Goal: Task Accomplishment & Management: Manage account settings

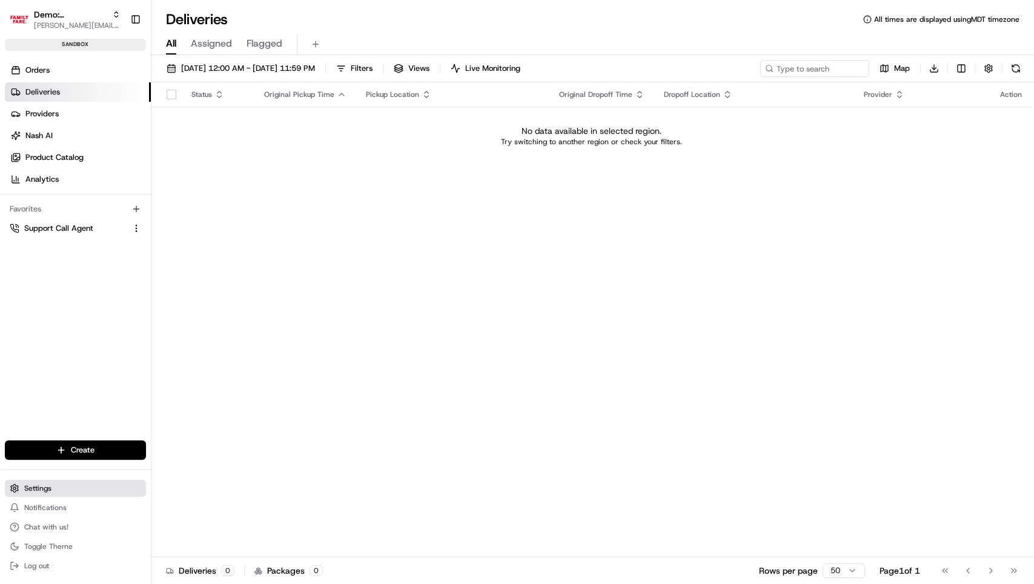
click at [40, 493] on button "Settings" at bounding box center [75, 488] width 141 height 17
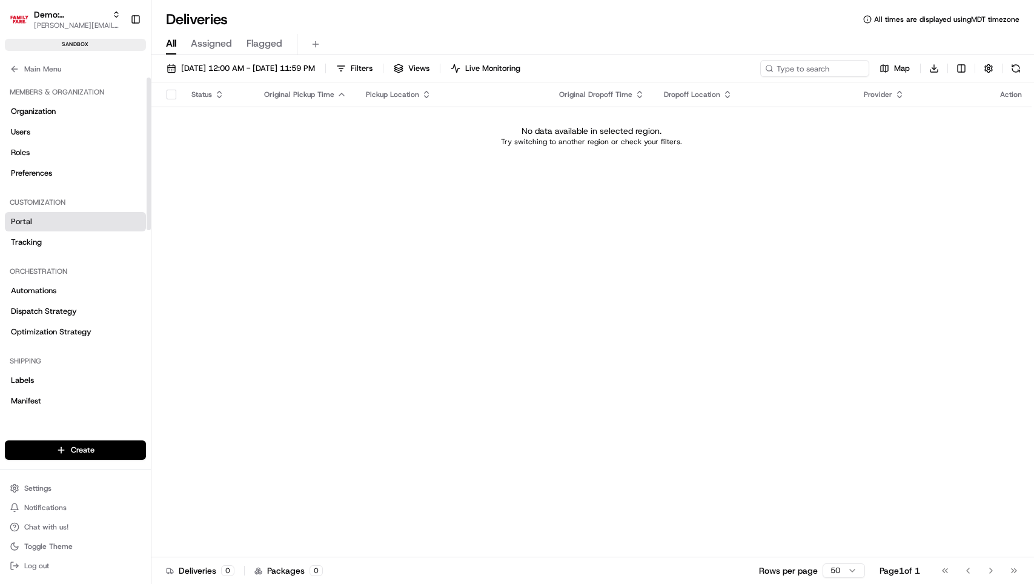
click at [33, 221] on link "Portal" at bounding box center [75, 221] width 141 height 19
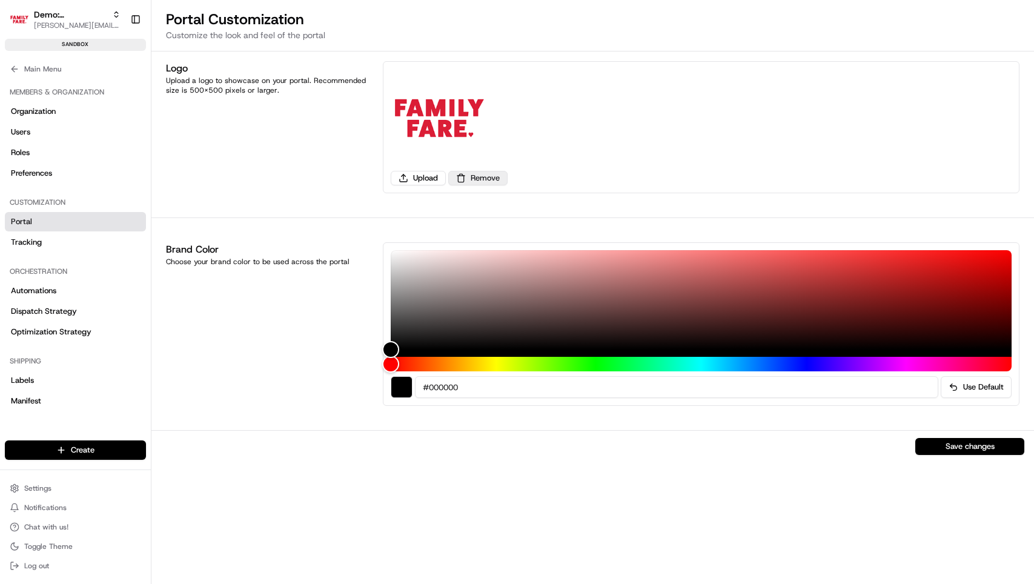
click at [483, 177] on button "Remove" at bounding box center [477, 178] width 59 height 15
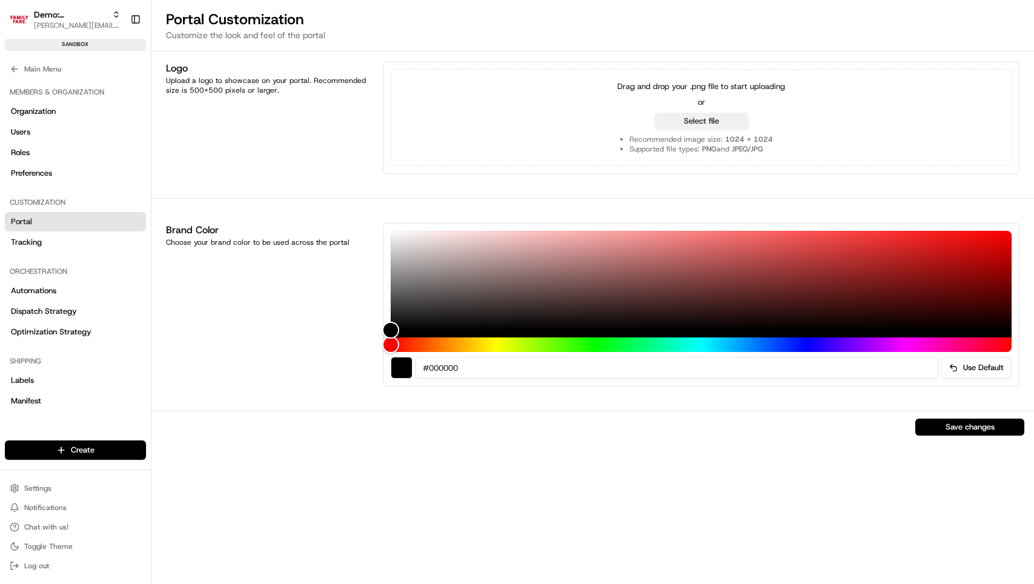
click at [676, 123] on button "Select file" at bounding box center [701, 121] width 95 height 17
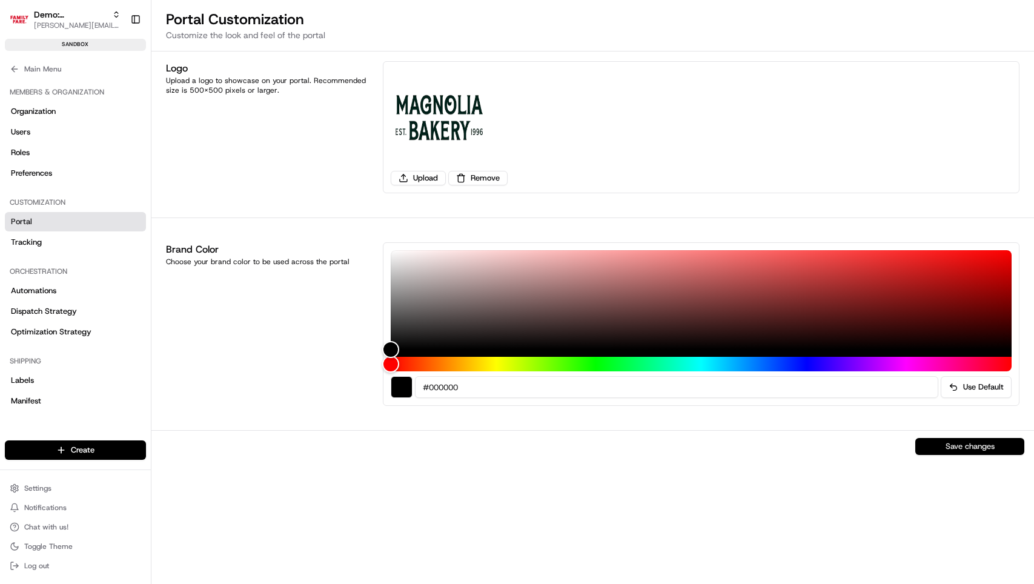
click at [979, 444] on button "Save changes" at bounding box center [970, 446] width 109 height 17
click at [42, 239] on link "Tracking" at bounding box center [75, 242] width 141 height 19
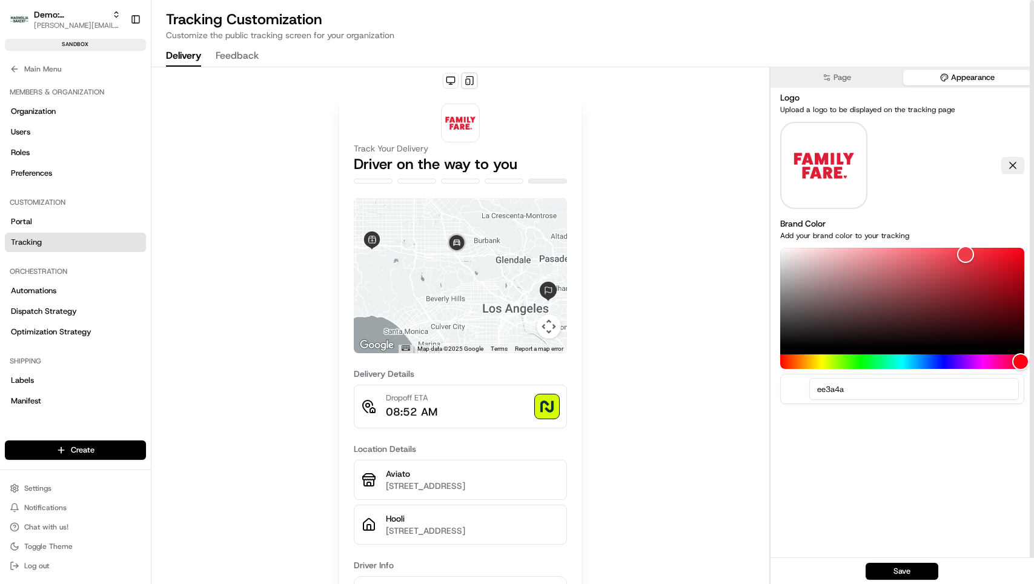
click at [965, 83] on button "Appearance" at bounding box center [968, 78] width 128 height 16
click at [1008, 164] on button at bounding box center [1013, 165] width 23 height 17
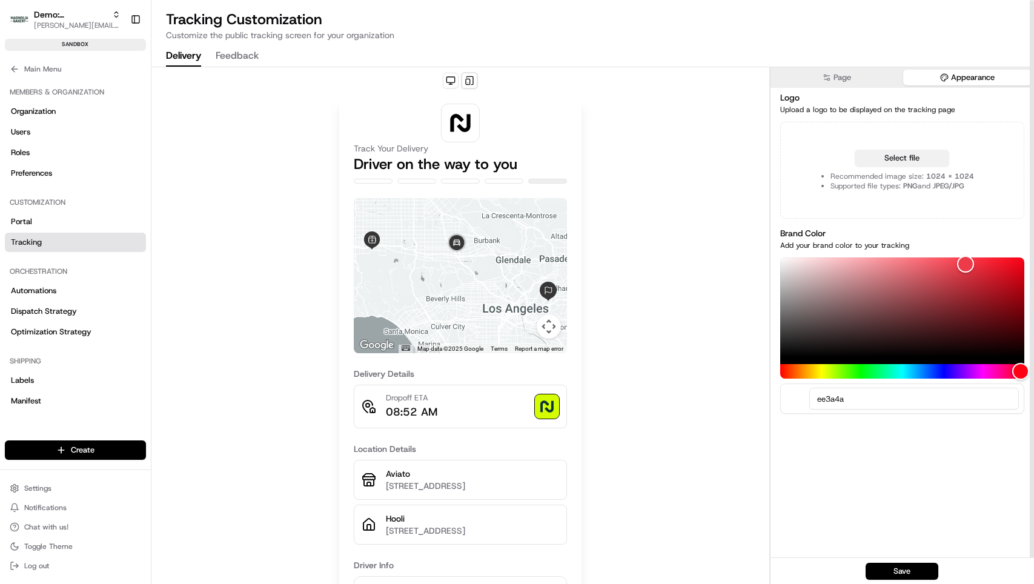
click at [901, 159] on button "Select file" at bounding box center [902, 158] width 95 height 17
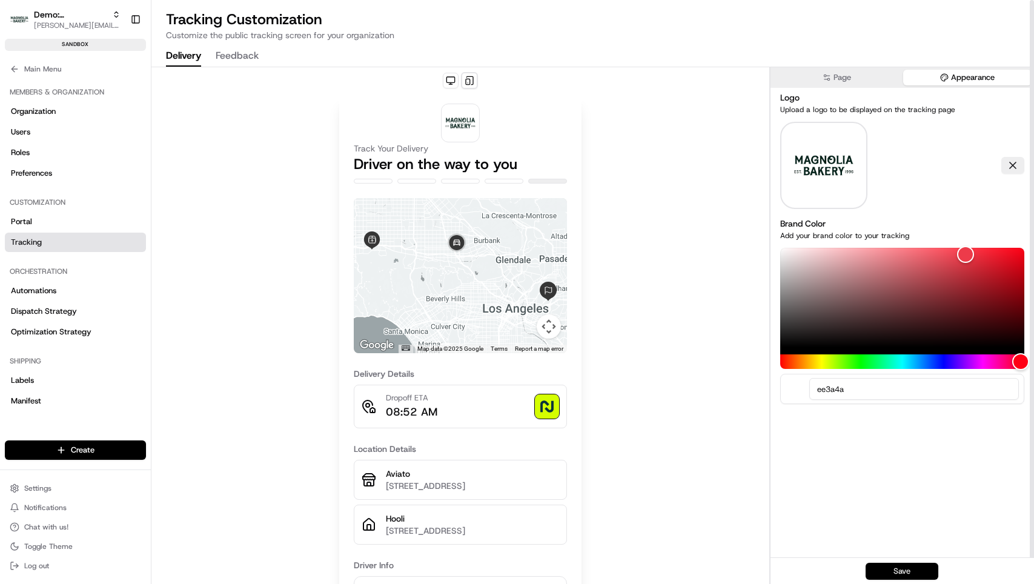
click at [914, 573] on button "Save" at bounding box center [902, 571] width 73 height 17
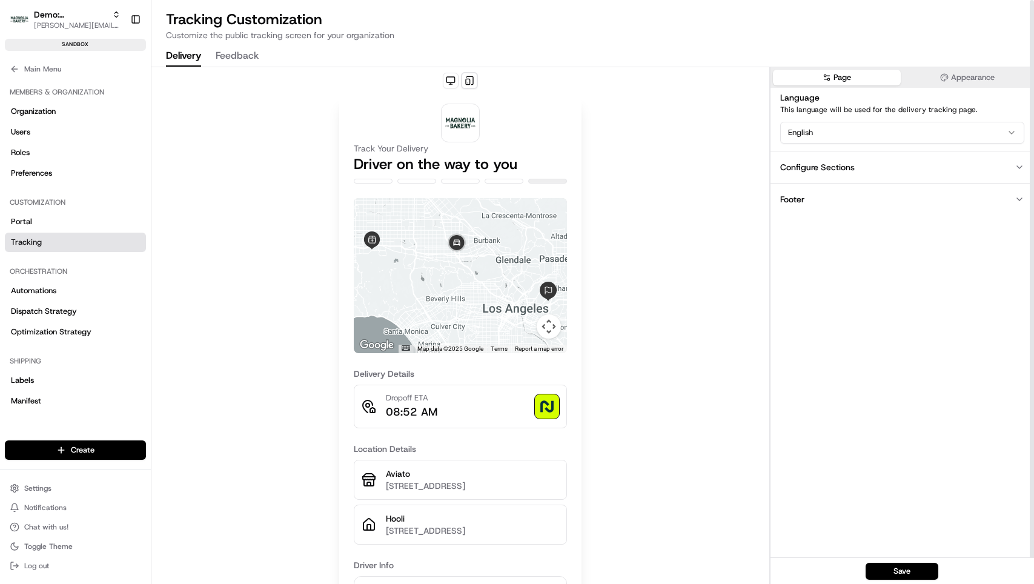
click at [829, 78] on circle "button" at bounding box center [829, 79] width 2 height 2
click at [816, 204] on button "Footer" at bounding box center [903, 199] width 264 height 32
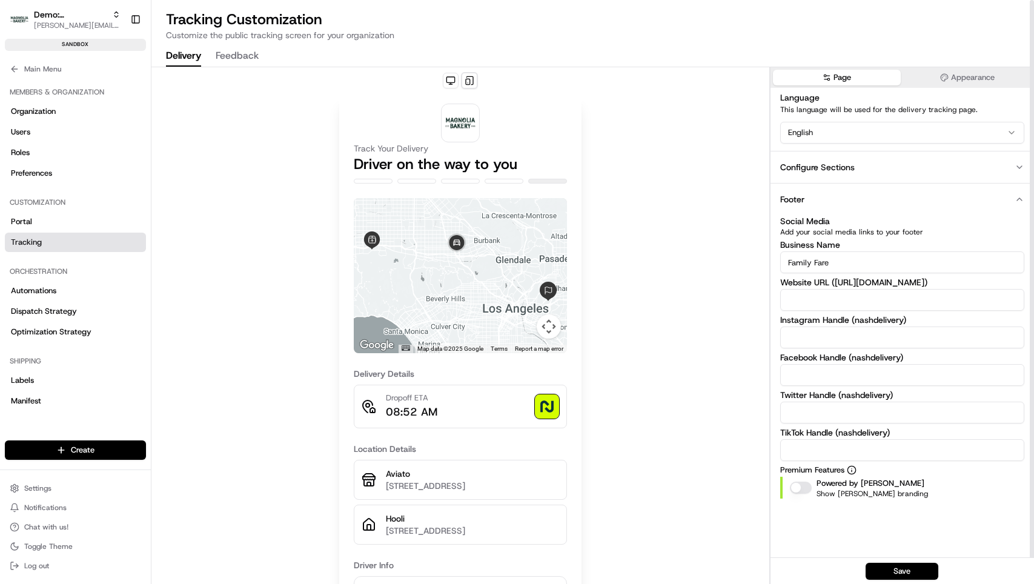
click at [827, 268] on input "Family Fare" at bounding box center [903, 262] width 244 height 22
type input "Magnolia Bakery"
drag, startPoint x: 894, startPoint y: 568, endPoint x: 879, endPoint y: 570, distance: 14.6
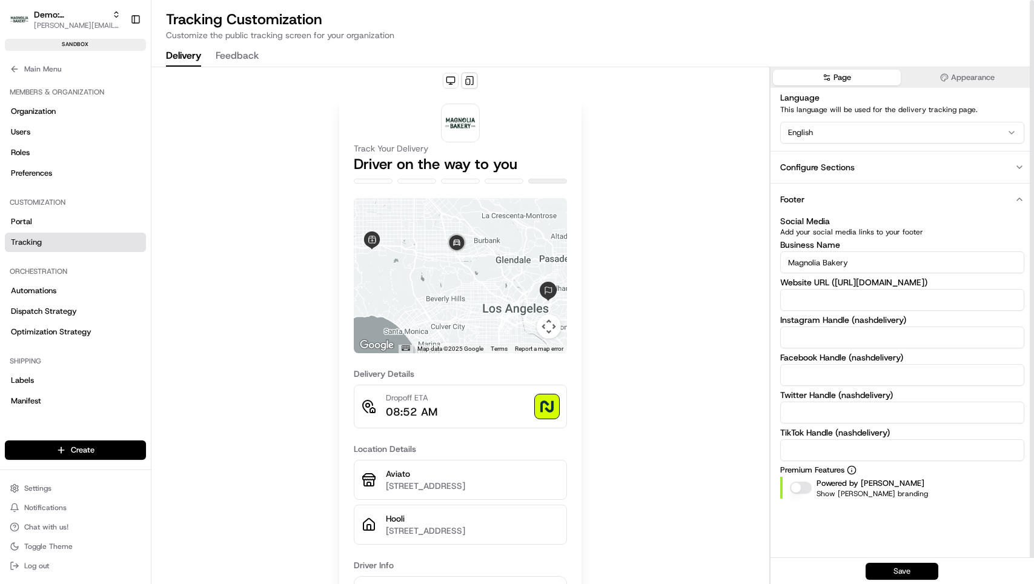
click at [894, 569] on button "Save" at bounding box center [902, 571] width 73 height 17
click at [15, 72] on icon at bounding box center [13, 68] width 3 height 5
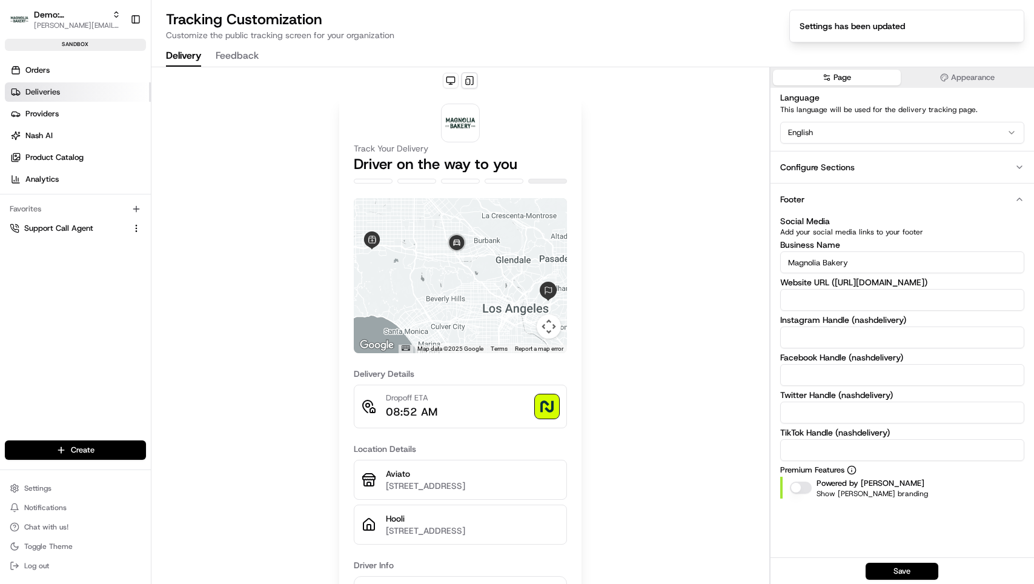
click at [27, 95] on span "Deliveries" at bounding box center [42, 92] width 35 height 11
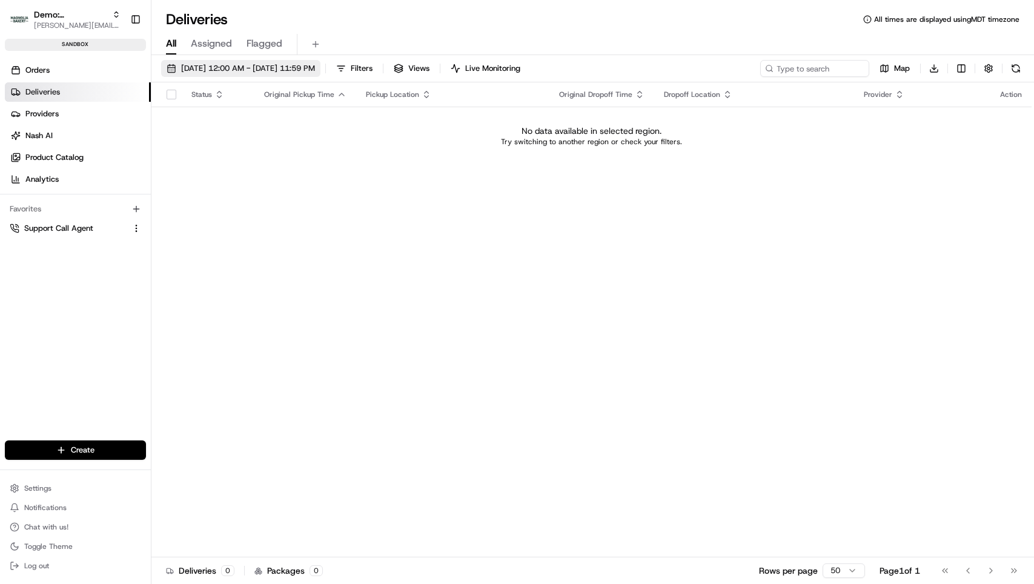
click at [194, 75] on button "08/21/2025 12:00 AM - 08/21/2025 11:59 PM" at bounding box center [240, 68] width 159 height 17
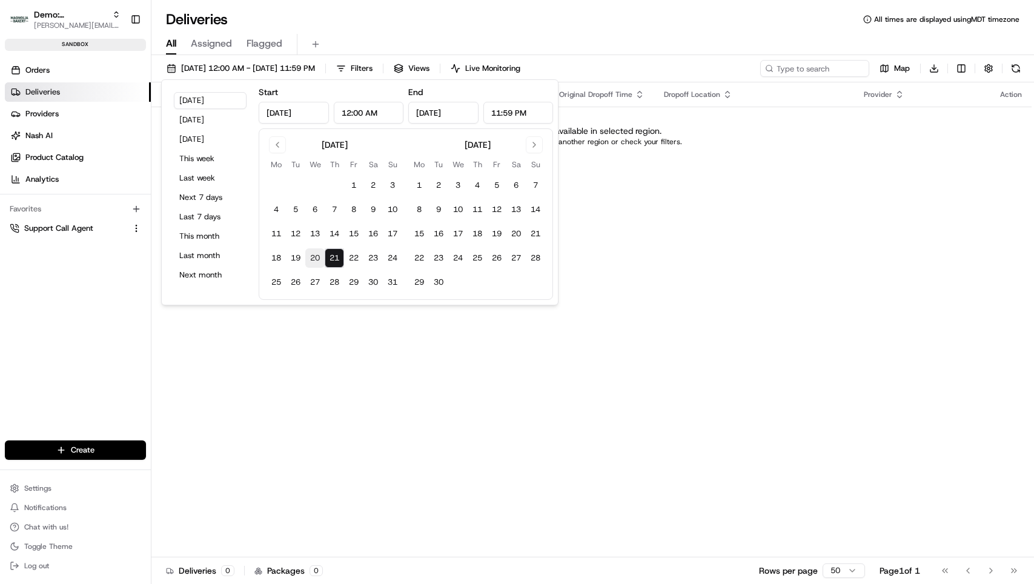
click at [322, 258] on button "20" at bounding box center [314, 257] width 19 height 19
type input "Aug 20, 2025"
click at [432, 27] on div "Deliveries All times are displayed using MDT timezone" at bounding box center [593, 19] width 883 height 19
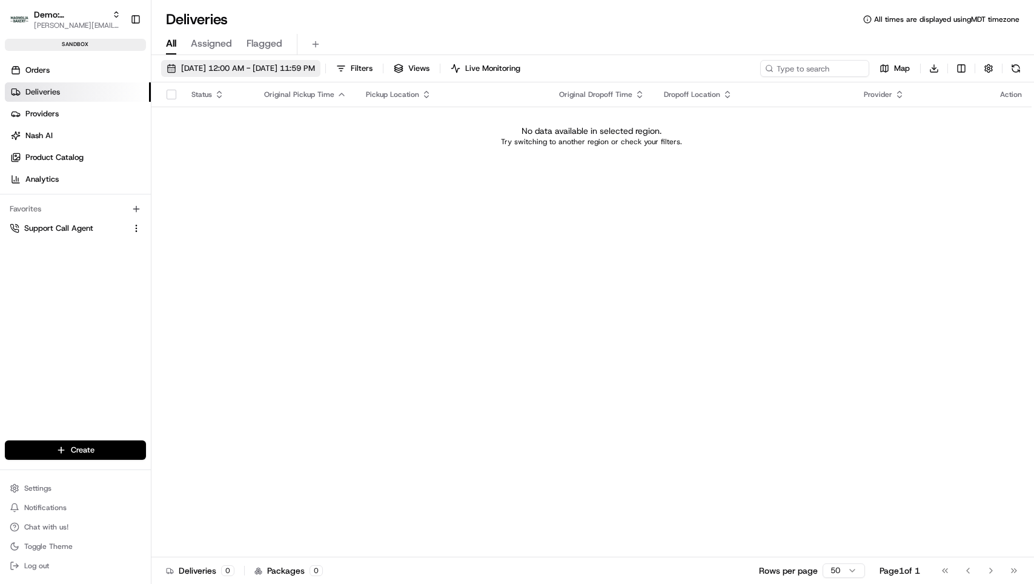
click at [271, 63] on span "08/20/2025 12:00 AM - 08/20/2025 11:59 PM" at bounding box center [248, 68] width 134 height 11
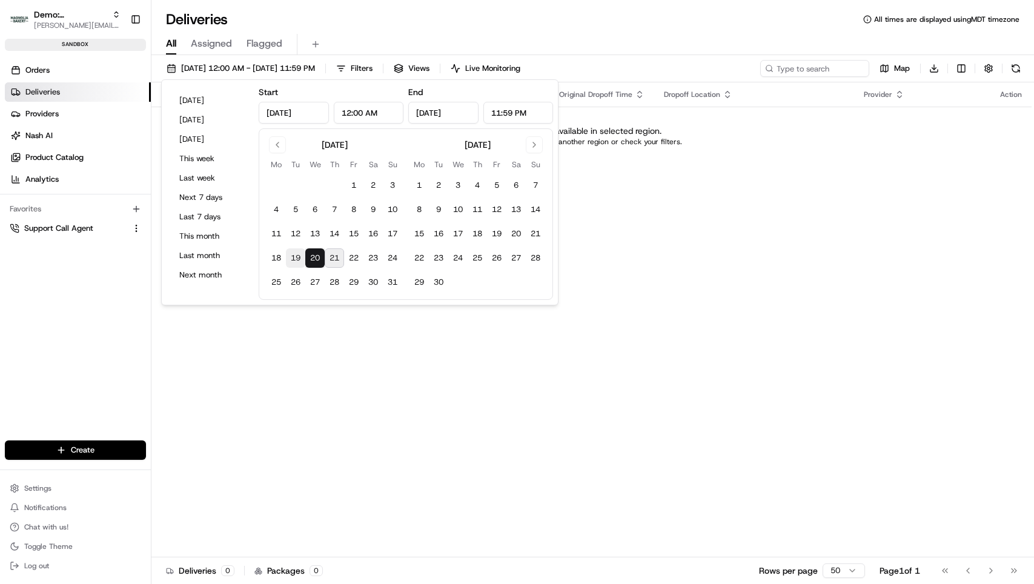
click at [301, 261] on button "19" at bounding box center [295, 257] width 19 height 19
type input "Aug 19, 2025"
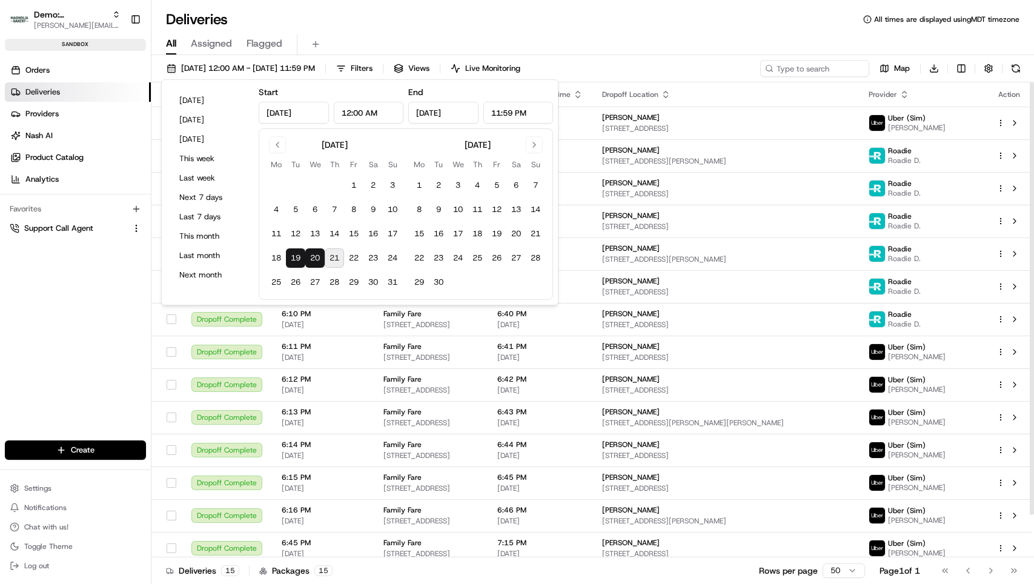
click at [523, 18] on div "Deliveries All times are displayed using MDT timezone" at bounding box center [593, 19] width 883 height 19
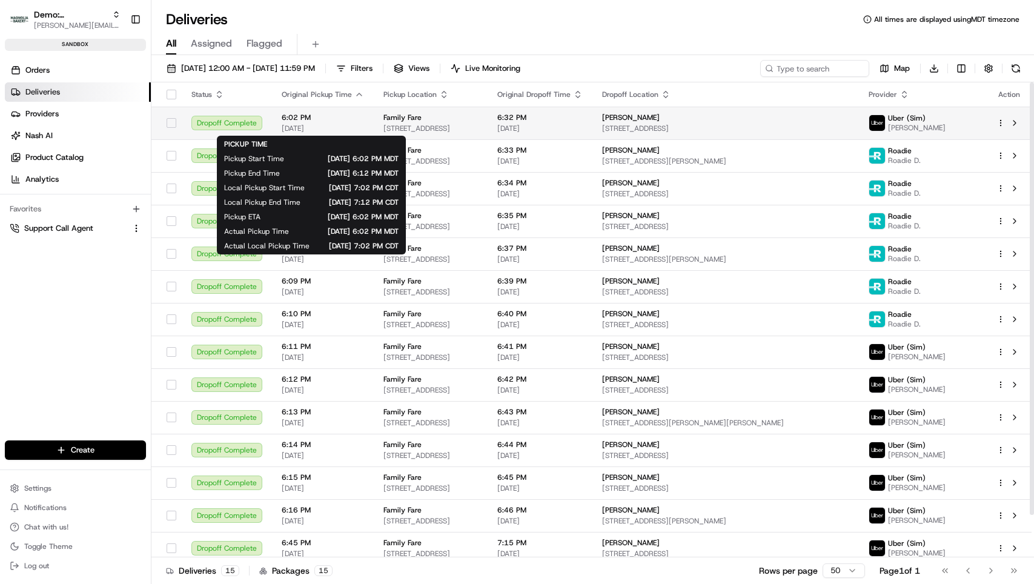
click at [308, 127] on span "08/19/2025" at bounding box center [323, 129] width 82 height 10
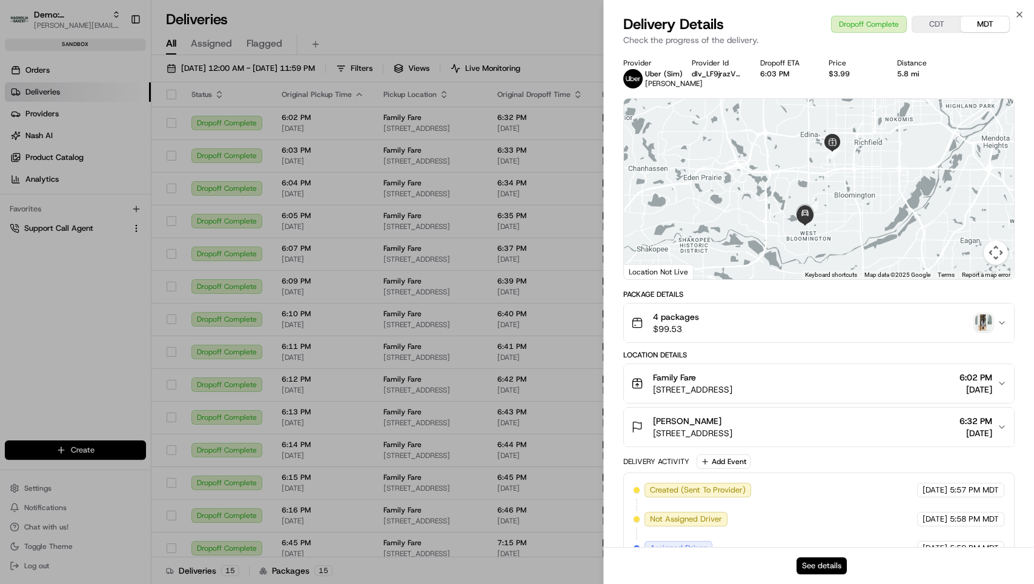
click at [817, 564] on button "See details" at bounding box center [821, 566] width 50 height 17
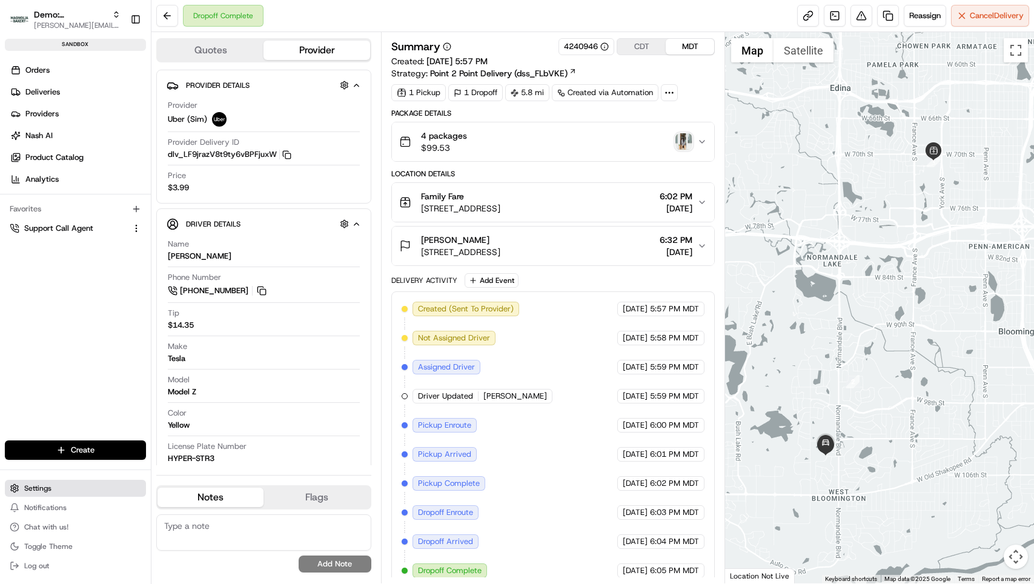
click at [32, 492] on span "Settings" at bounding box center [37, 489] width 27 height 10
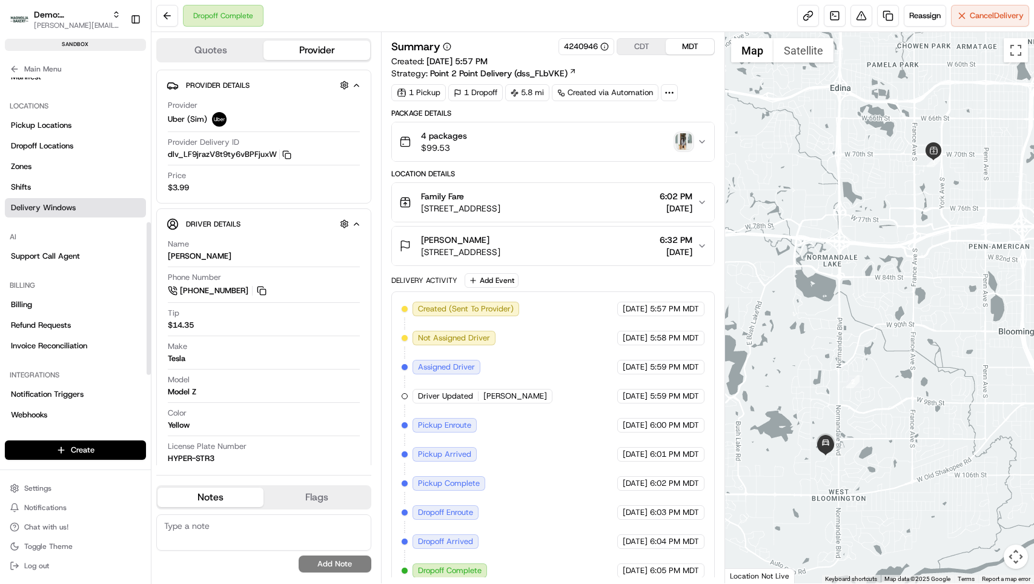
scroll to position [340, 0]
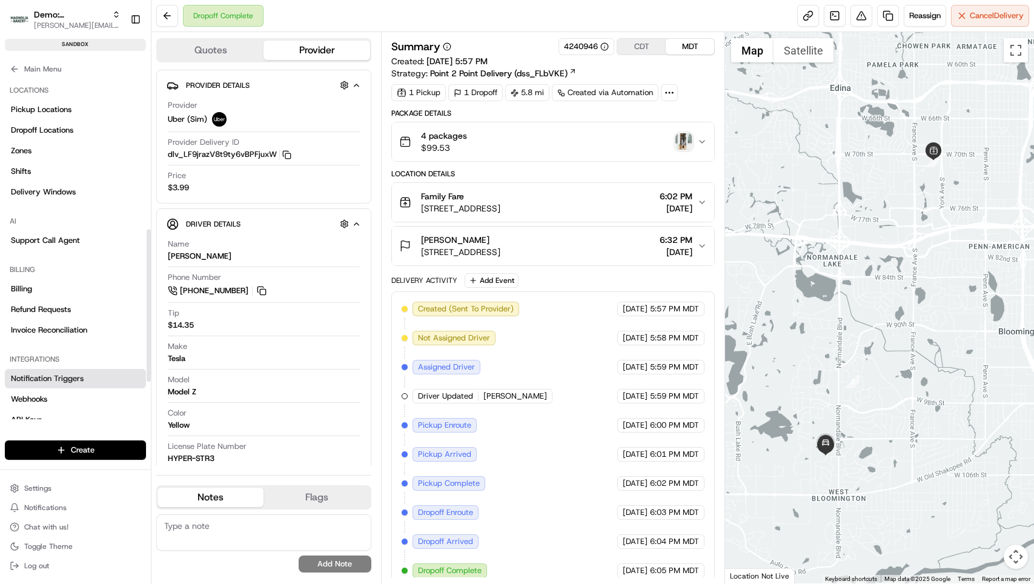
click at [54, 379] on span "Notification Triggers" at bounding box center [47, 378] width 73 height 11
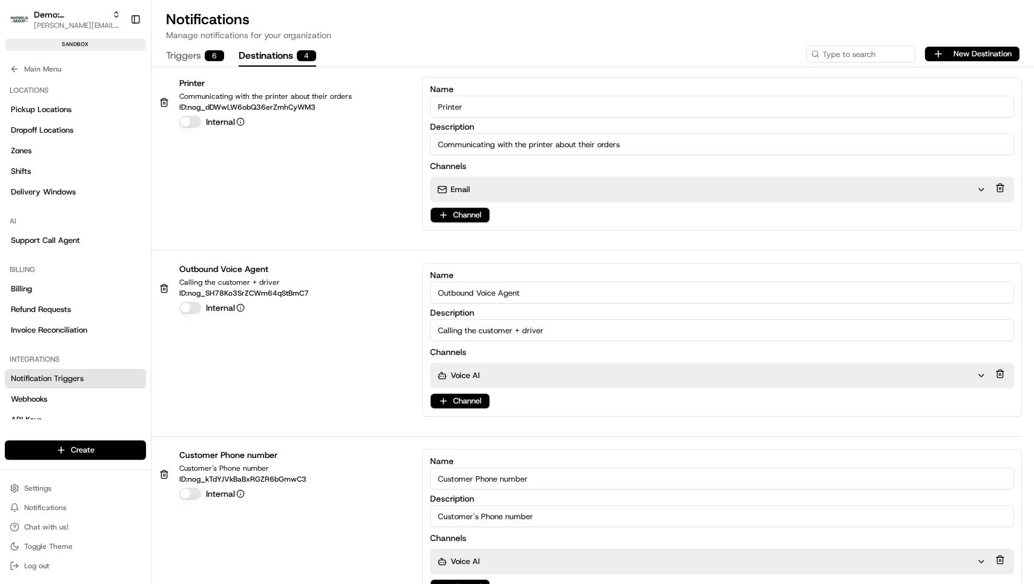
click at [261, 53] on button "Destinations 4" at bounding box center [278, 56] width 78 height 21
click at [488, 190] on div "Email" at bounding box center [707, 189] width 539 height 11
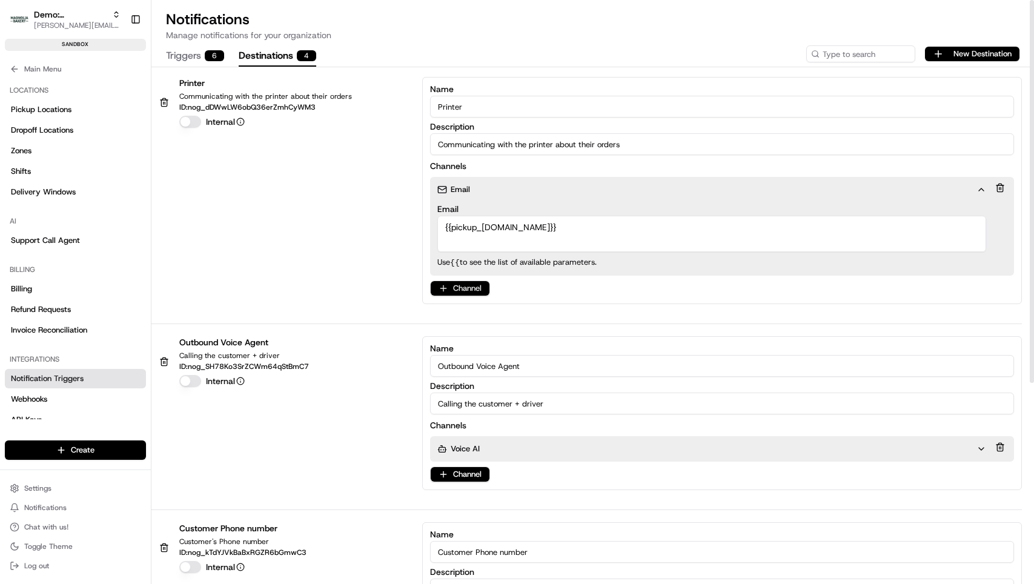
click at [460, 288] on html "Demo: Benny benny@usenash.com Toggle Sidebar sandbox Orders Deliveries Provider…" at bounding box center [517, 292] width 1034 height 584
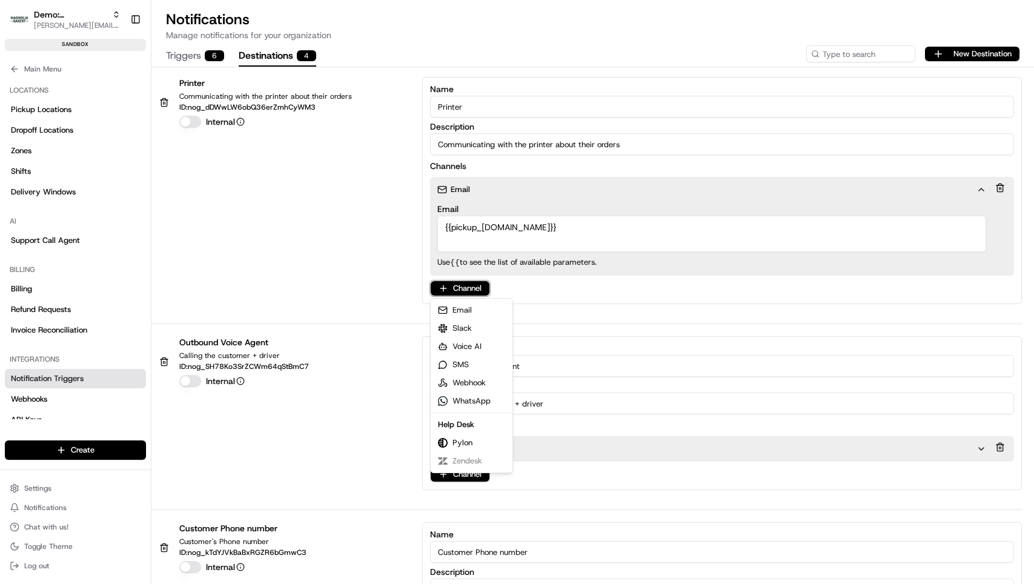
click at [35, 490] on html "Demo: Benny benny@usenash.com Toggle Sidebar sandbox Orders Deliveries Provider…" at bounding box center [517, 292] width 1034 height 584
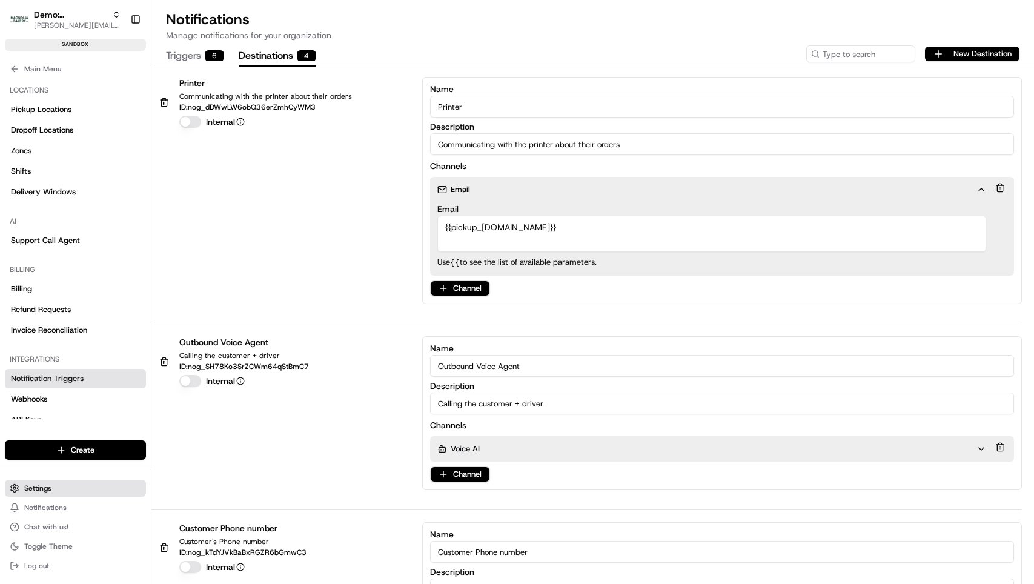
click at [34, 490] on span "Settings" at bounding box center [37, 489] width 27 height 10
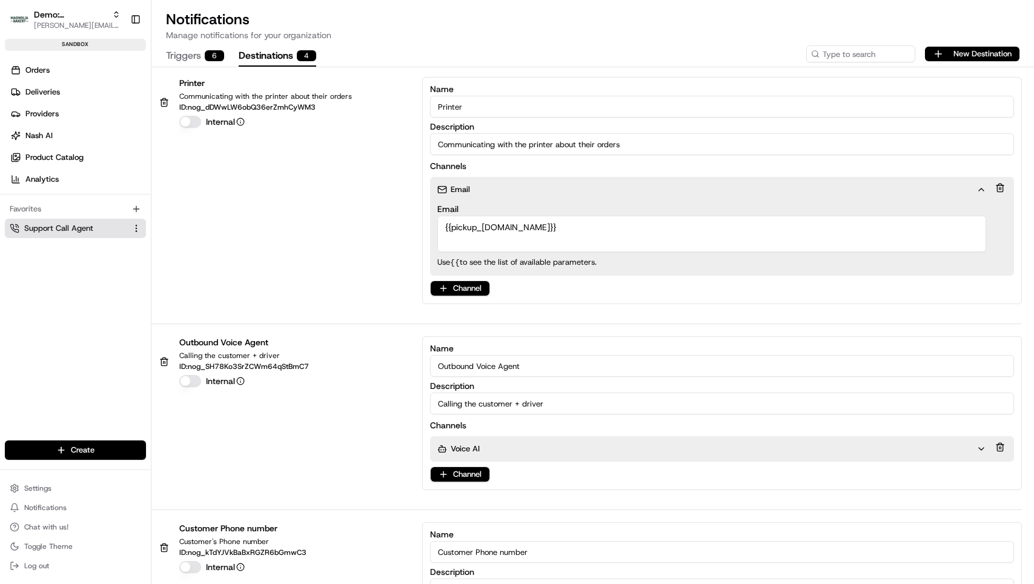
click at [47, 231] on span "Support Call Agent" at bounding box center [58, 228] width 69 height 11
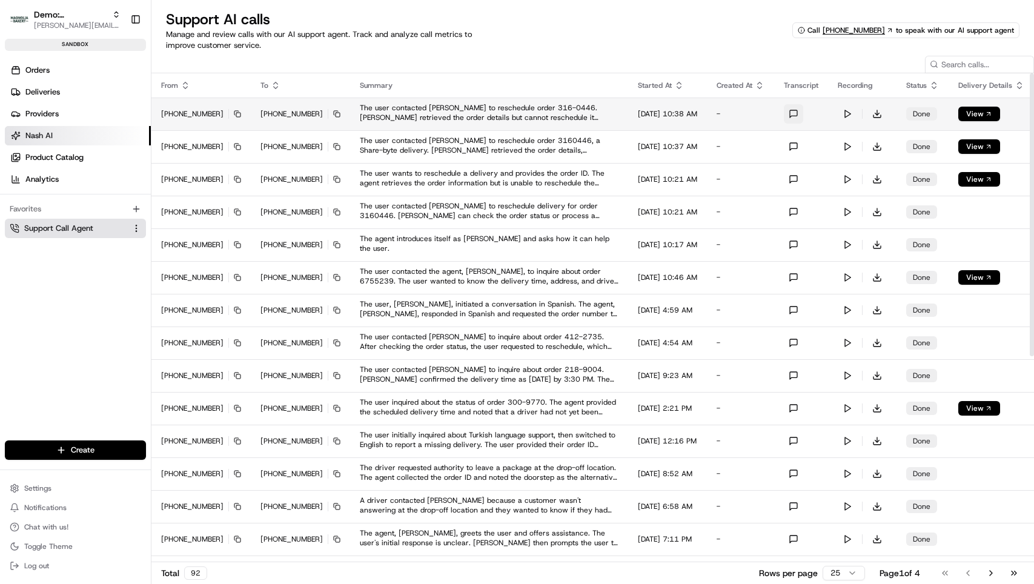
click at [799, 110] on button at bounding box center [793, 113] width 19 height 19
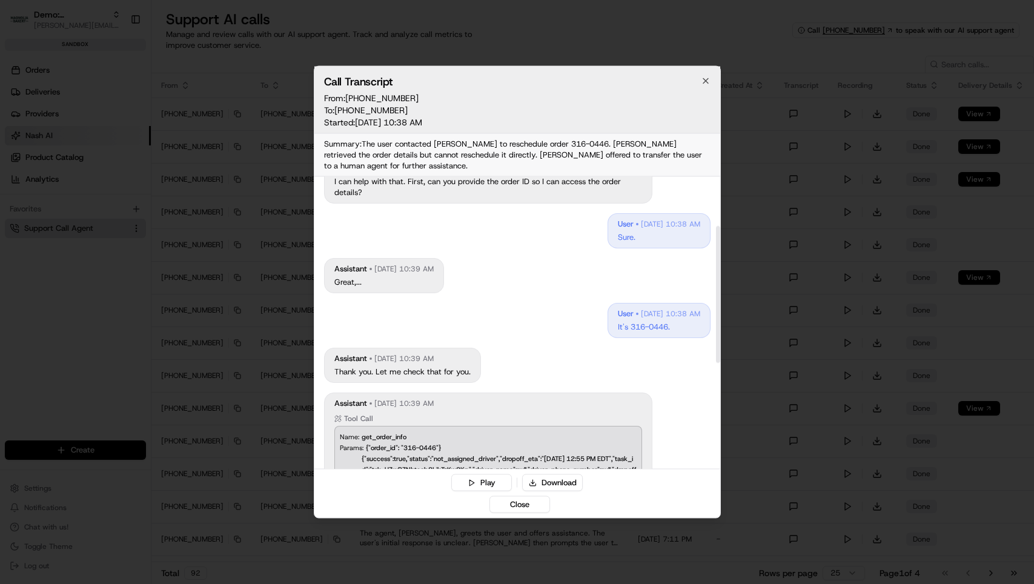
scroll to position [130, 0]
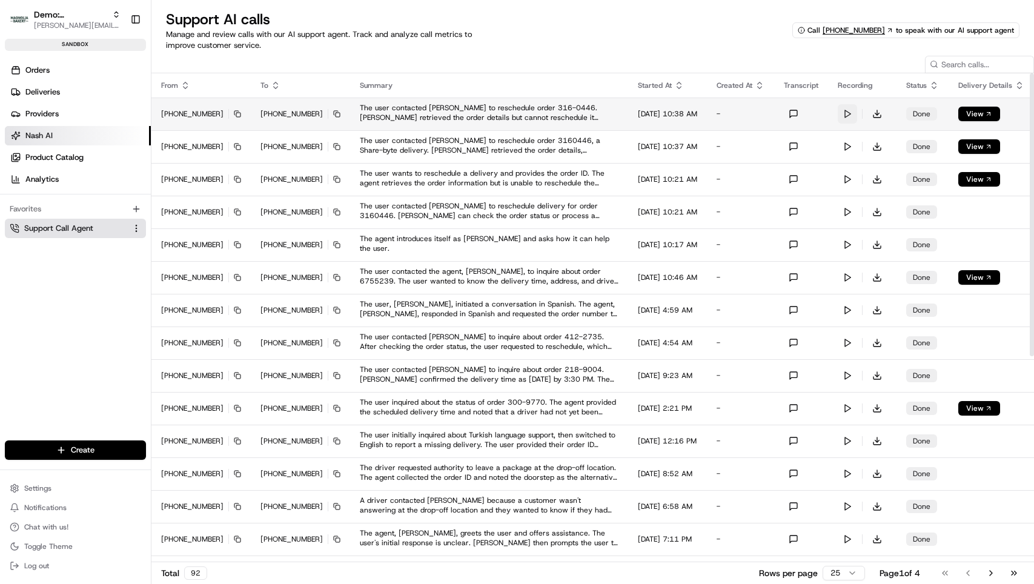
click at [853, 113] on button at bounding box center [847, 113] width 19 height 19
click at [61, 138] on link "Nash AI" at bounding box center [78, 135] width 146 height 19
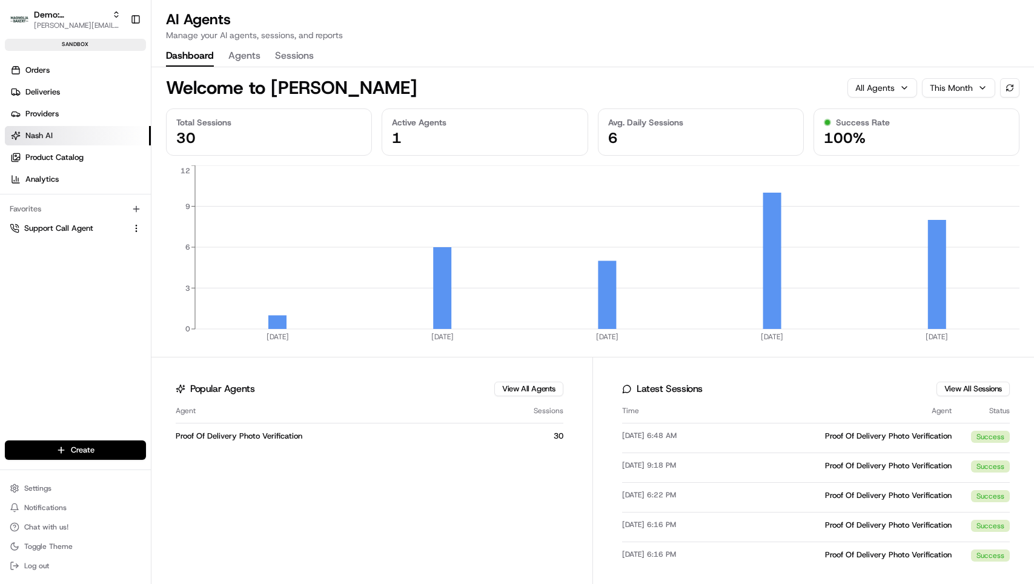
click at [248, 58] on button "Agents" at bounding box center [244, 56] width 32 height 21
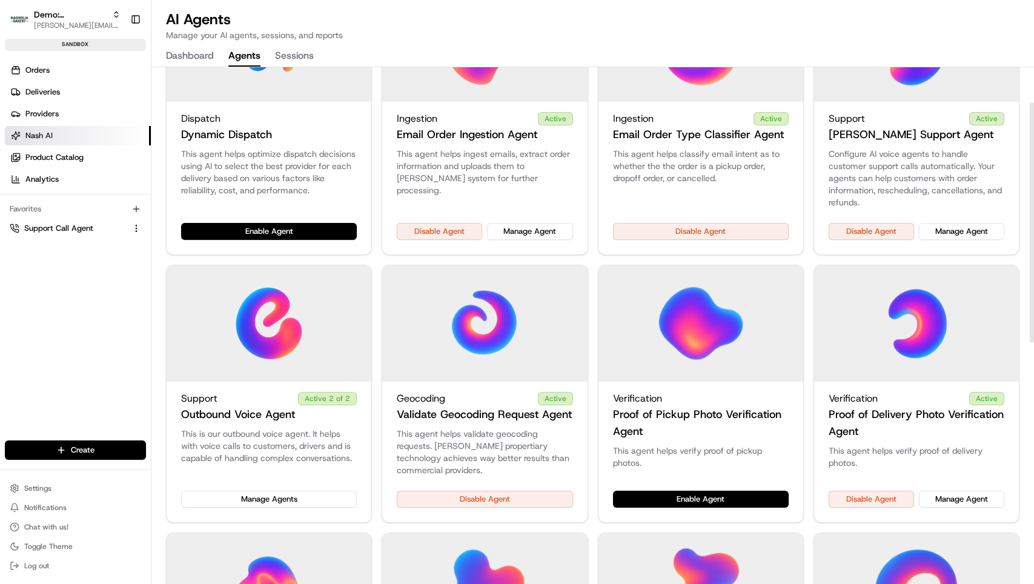
scroll to position [43, 0]
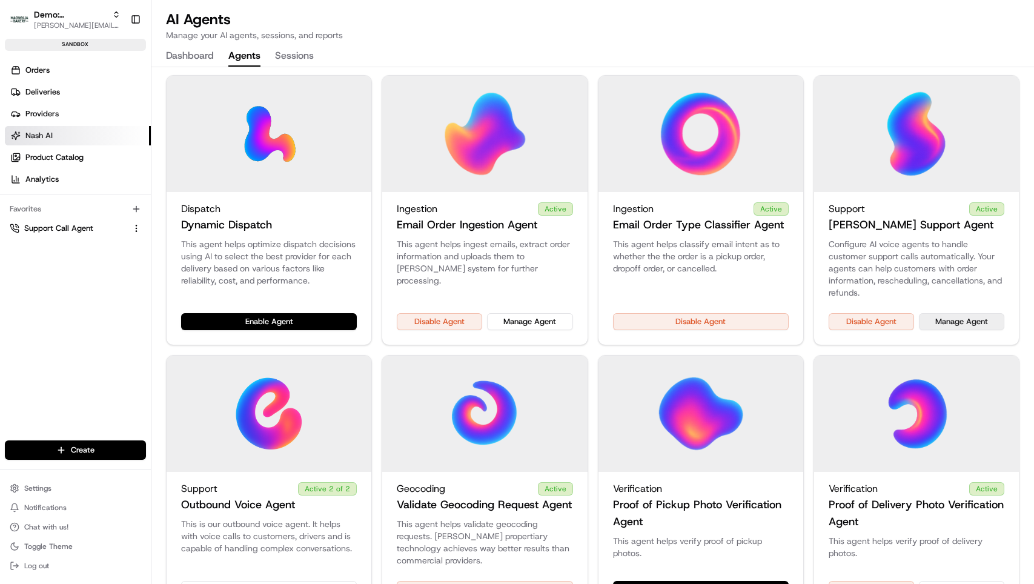
click at [965, 317] on button "Manage Agent" at bounding box center [961, 321] width 85 height 17
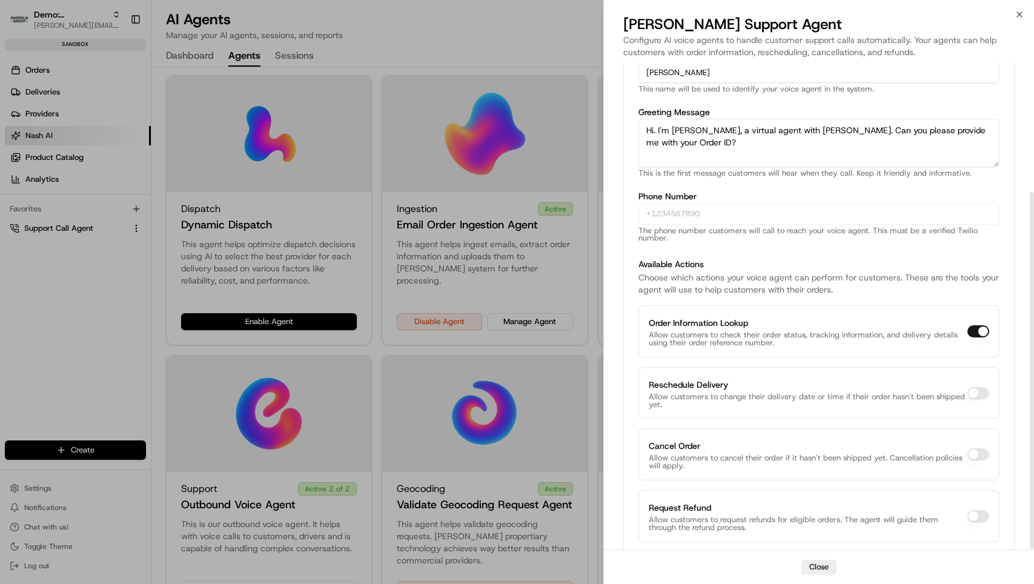
scroll to position [175, 0]
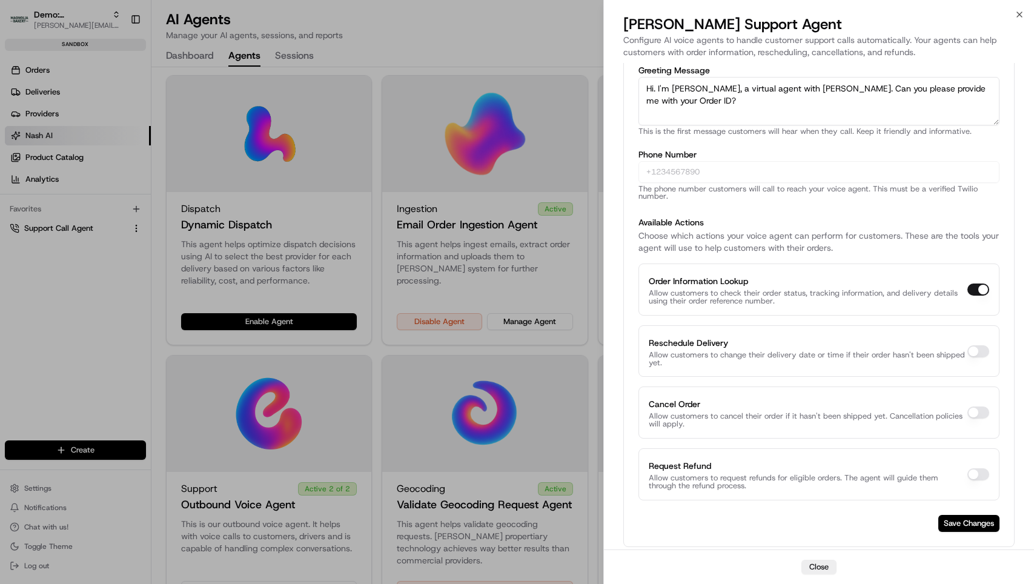
click at [975, 351] on button "Reschedule Delivery" at bounding box center [979, 351] width 22 height 12
click at [984, 352] on button "Reschedule Delivery" at bounding box center [979, 351] width 22 height 12
checkbox input "false"
click at [598, 355] on div at bounding box center [517, 292] width 1034 height 584
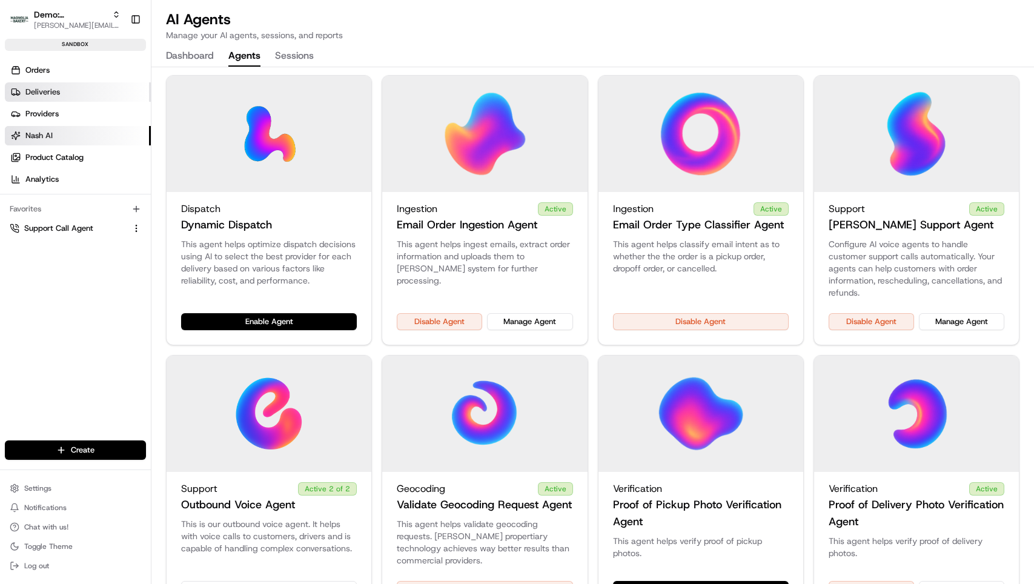
click at [72, 96] on link "Deliveries" at bounding box center [78, 91] width 146 height 19
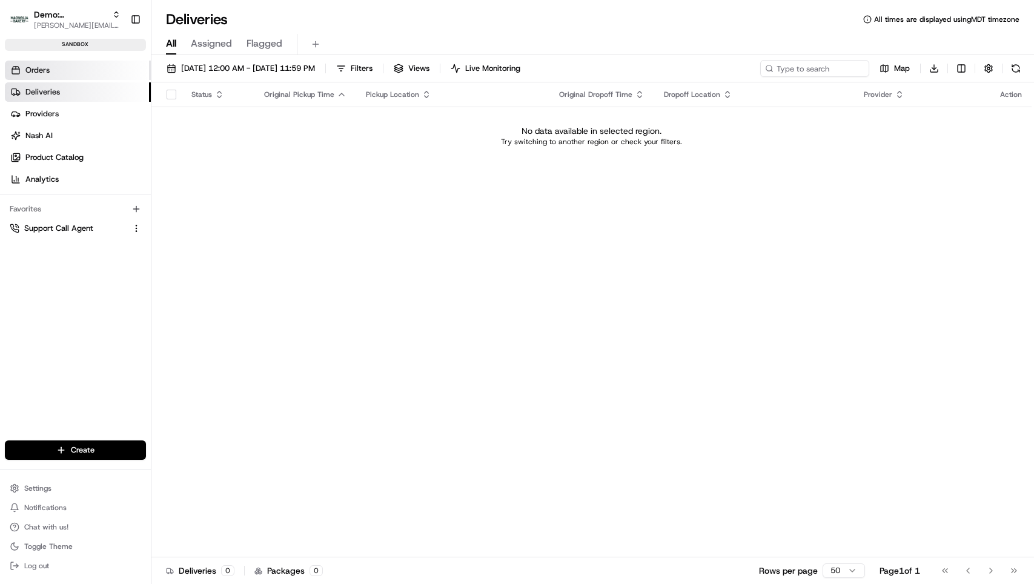
click at [90, 74] on link "Orders" at bounding box center [78, 70] width 146 height 19
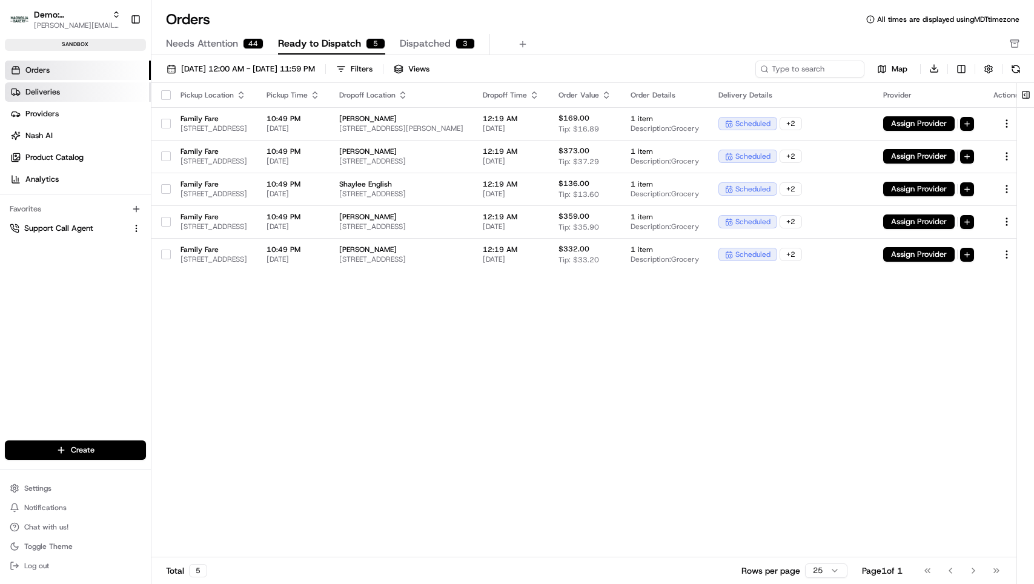
click at [99, 88] on link "Deliveries" at bounding box center [78, 91] width 146 height 19
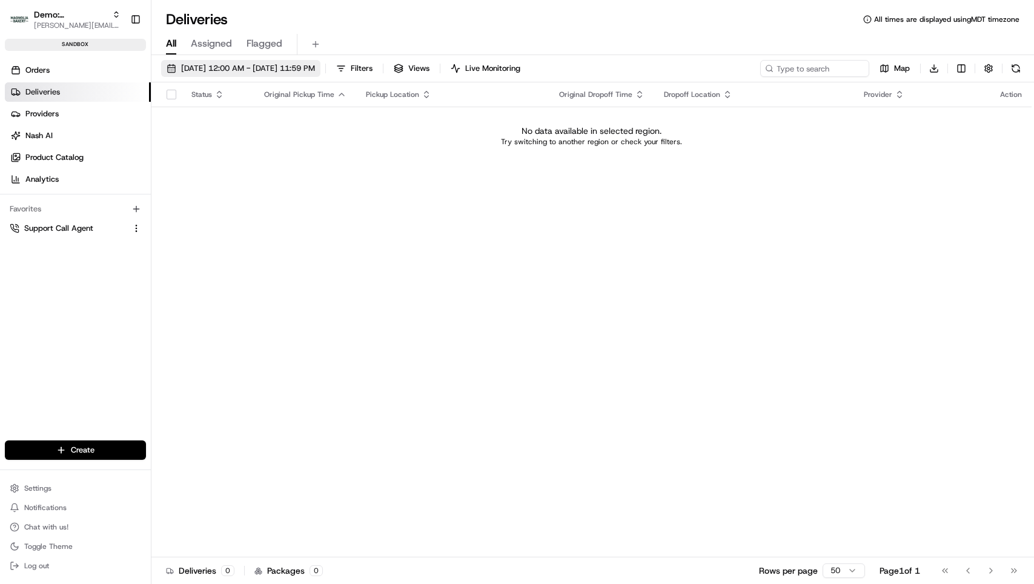
click at [221, 72] on span "08/21/2025 12:00 AM - 08/21/2025 11:59 PM" at bounding box center [248, 68] width 134 height 11
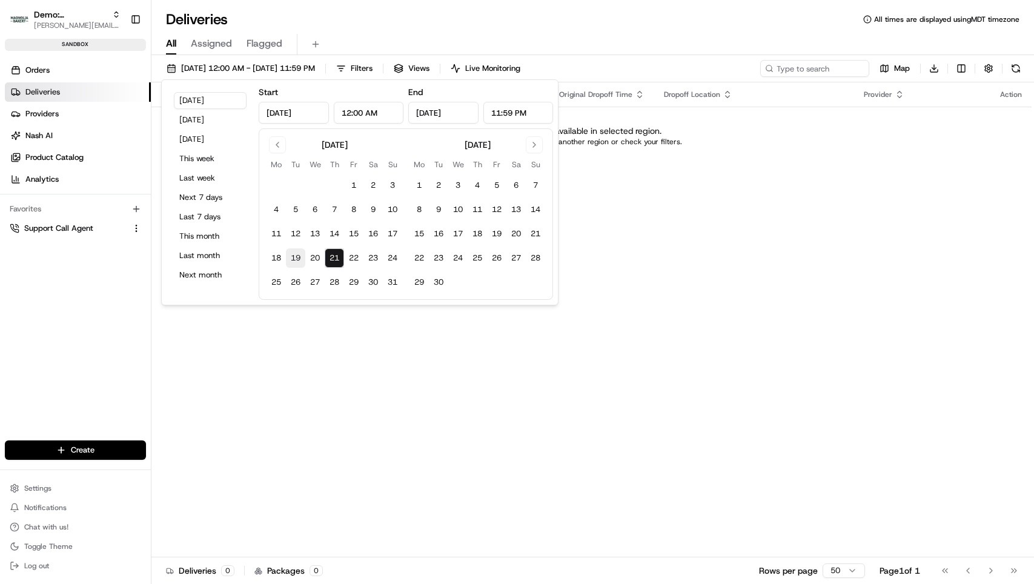
click at [301, 259] on button "19" at bounding box center [295, 257] width 19 height 19
type input "Aug 19, 2025"
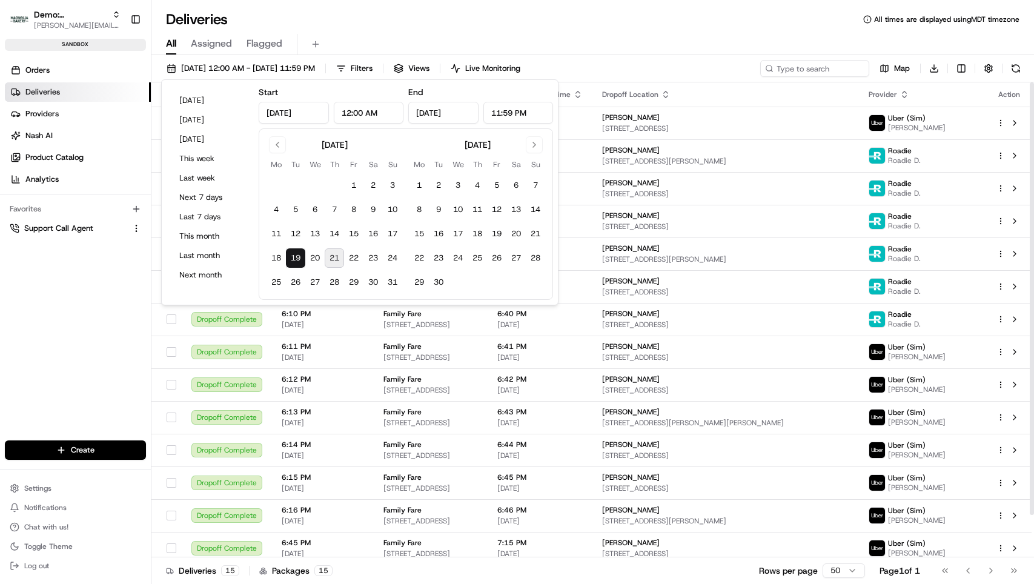
click at [714, 67] on div "08/19/2025 12:00 AM - 08/19/2025 11:59 PM Filters Views Live Monitoring Map Dow…" at bounding box center [593, 71] width 883 height 22
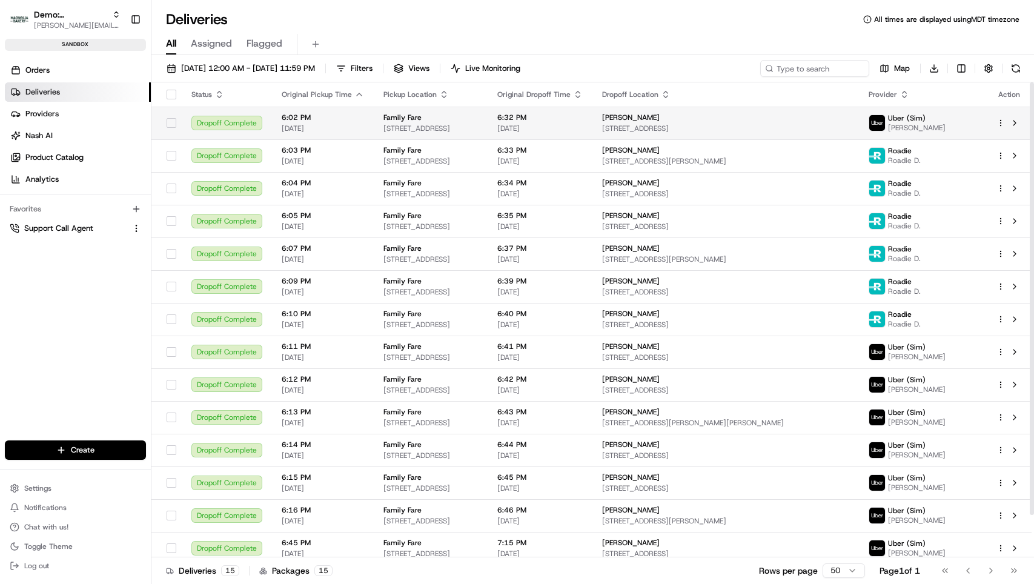
click at [583, 121] on span "6:32 PM" at bounding box center [540, 118] width 85 height 10
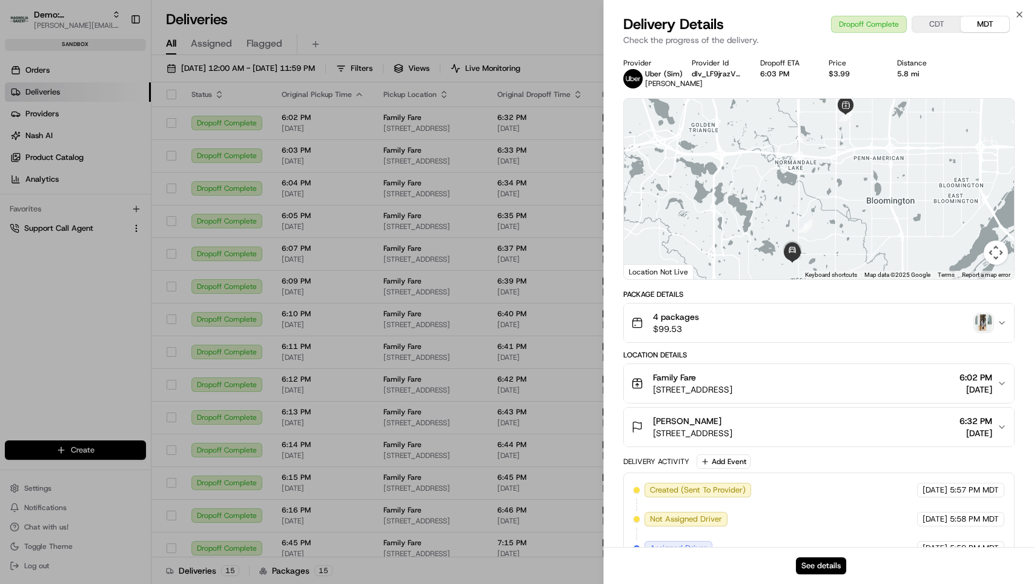
click at [985, 331] on img "button" at bounding box center [984, 323] width 17 height 17
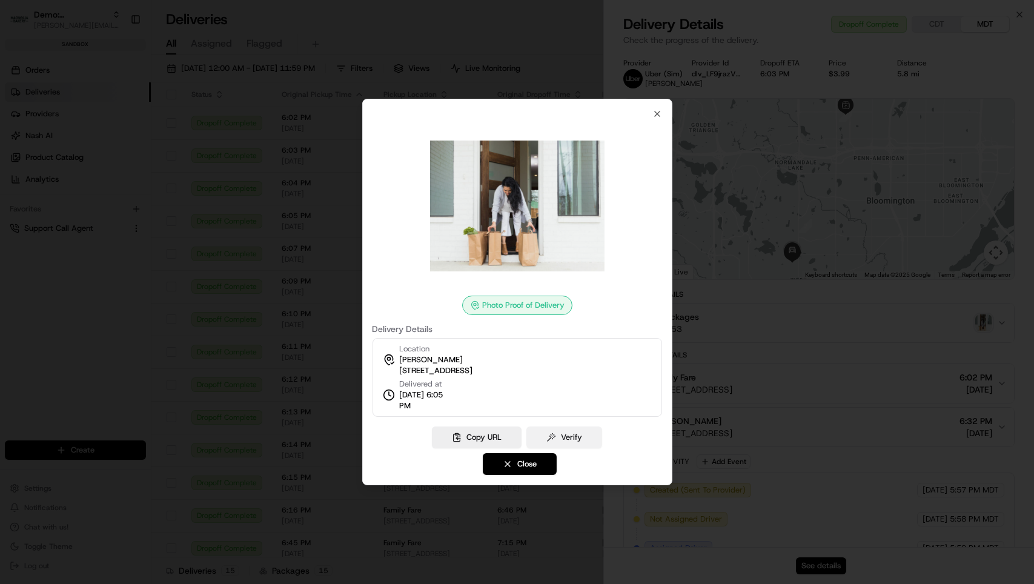
click at [574, 438] on button "Verify" at bounding box center [565, 438] width 76 height 22
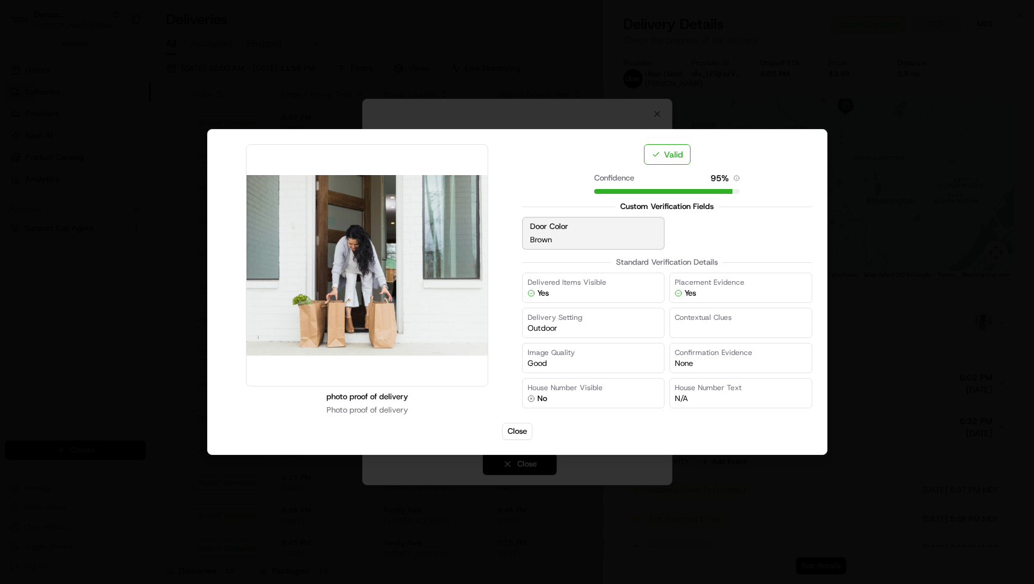
click at [904, 138] on div at bounding box center [517, 292] width 1034 height 584
click at [522, 435] on button "Close" at bounding box center [517, 431] width 30 height 17
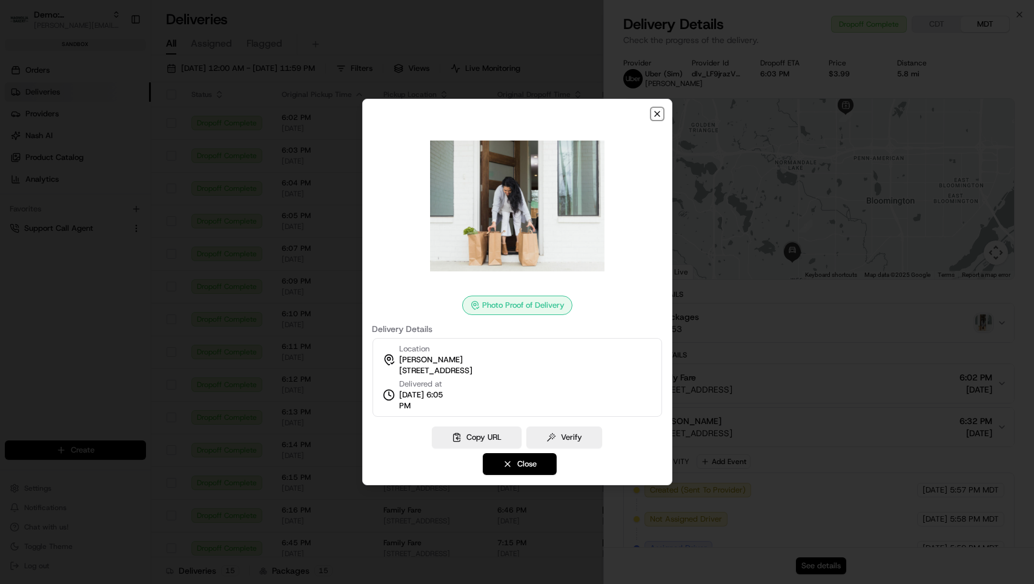
click at [659, 112] on icon "button" at bounding box center [657, 114] width 5 height 5
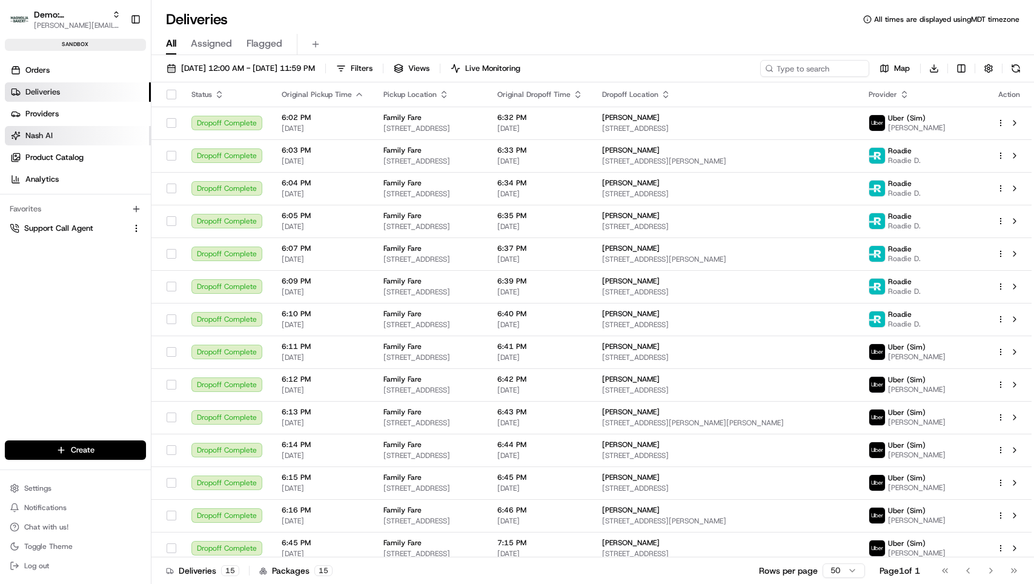
click at [36, 136] on span "Nash AI" at bounding box center [38, 135] width 27 height 11
